Goal: Navigation & Orientation: Find specific page/section

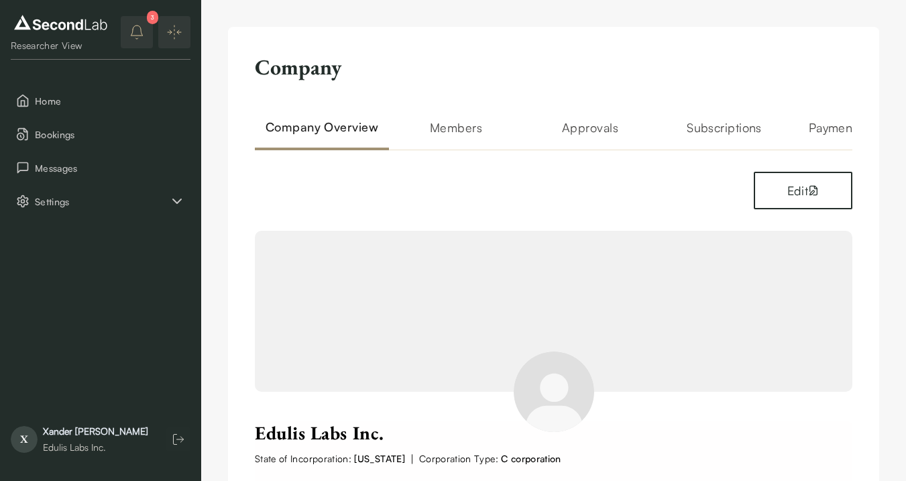
click at [144, 39] on button "3" at bounding box center [137, 32] width 32 height 32
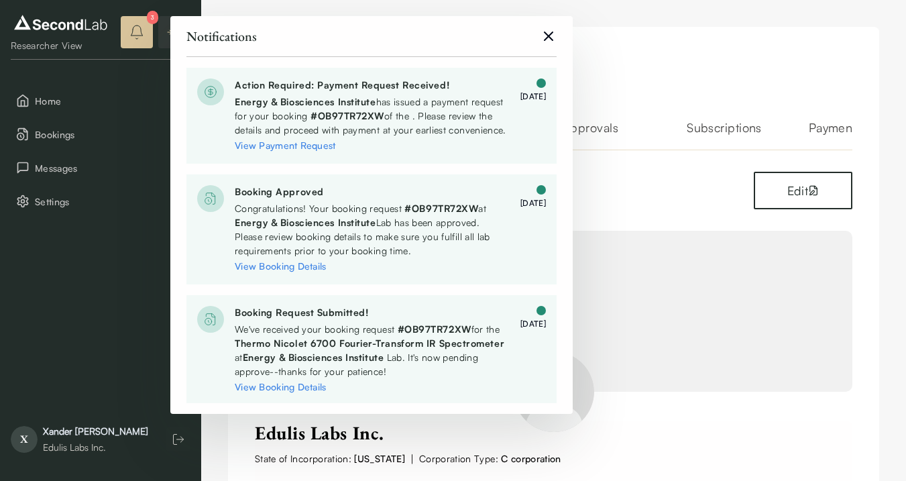
click at [544, 44] on div "Notifications" at bounding box center [371, 36] width 370 height 19
click at [548, 36] on icon "close" at bounding box center [548, 36] width 8 height 8
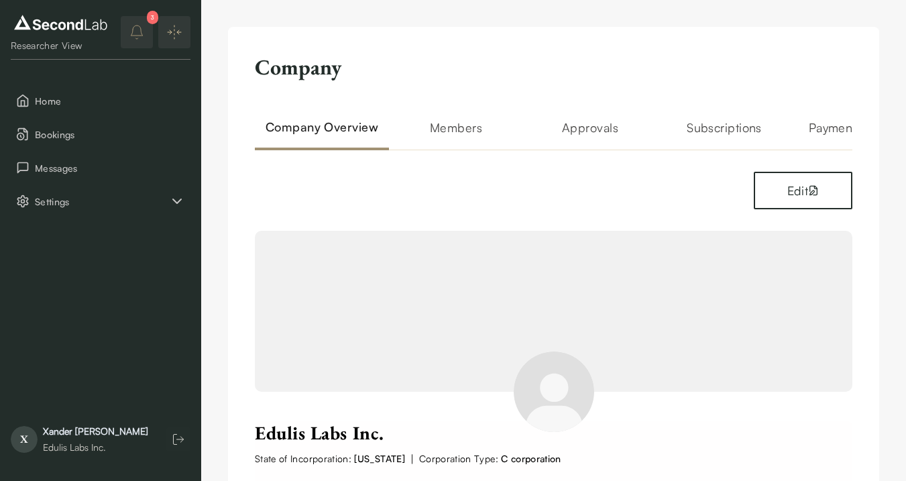
click at [458, 127] on h2 "Members" at bounding box center [456, 134] width 134 height 32
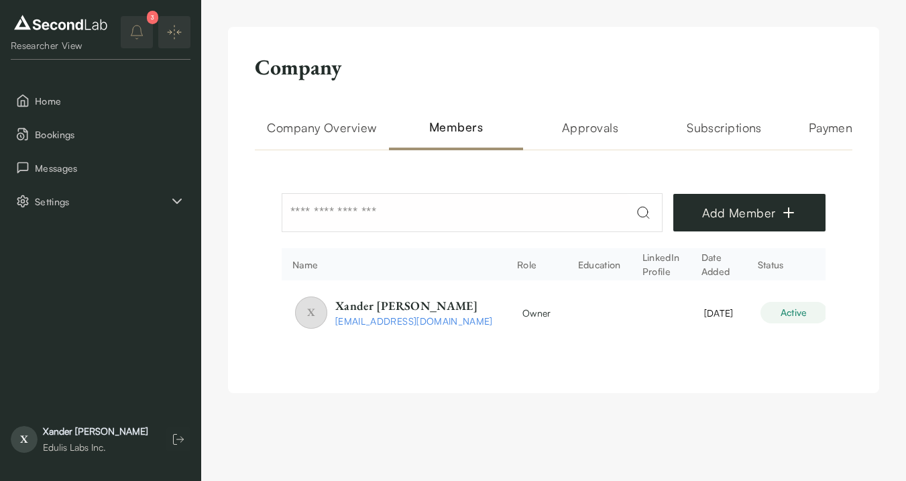
click at [638, 269] on th "LinkedIn Profile" at bounding box center [660, 264] width 59 height 32
click at [345, 129] on h2 "Company Overview" at bounding box center [322, 134] width 134 height 32
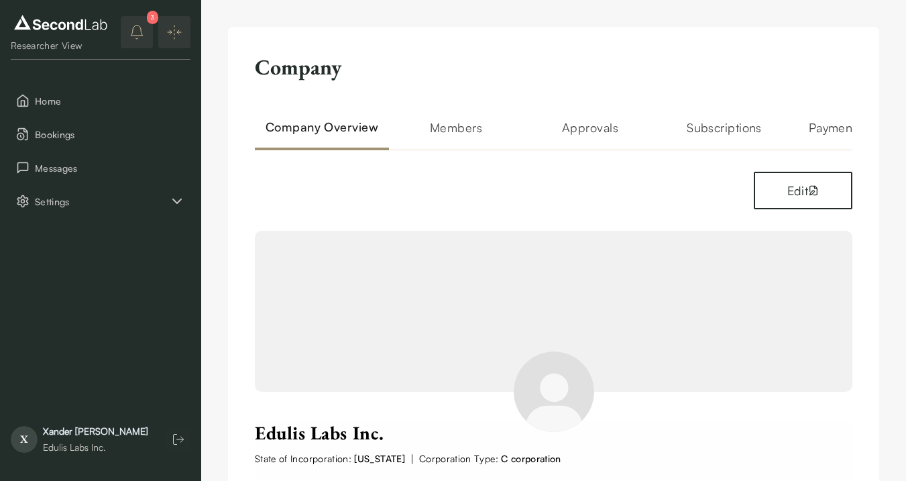
click at [143, 27] on icon "notifications" at bounding box center [137, 32] width 16 height 16
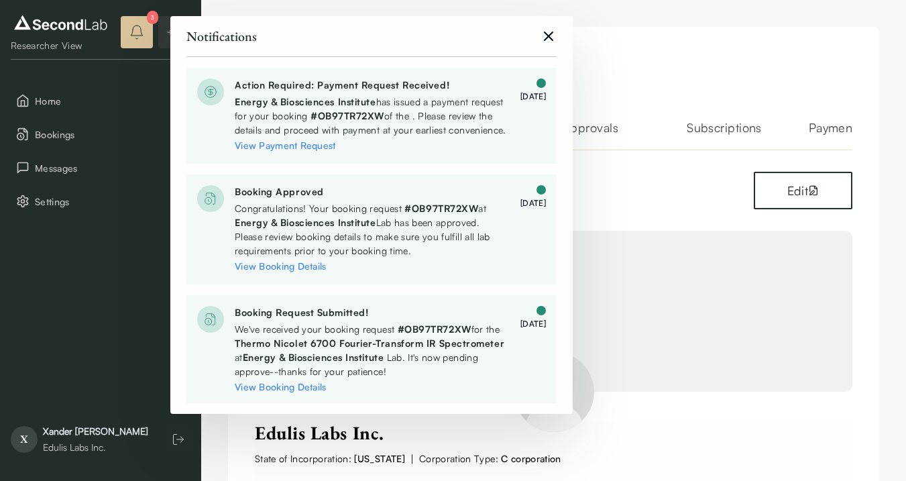
click at [545, 38] on icon "close" at bounding box center [548, 36] width 8 height 8
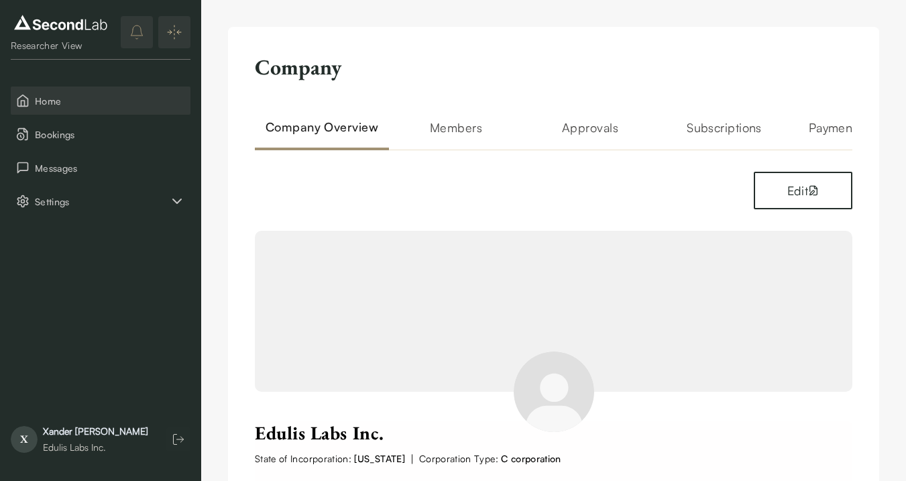
click at [115, 97] on span "Home" at bounding box center [110, 101] width 150 height 14
